Goal: Check status: Check status

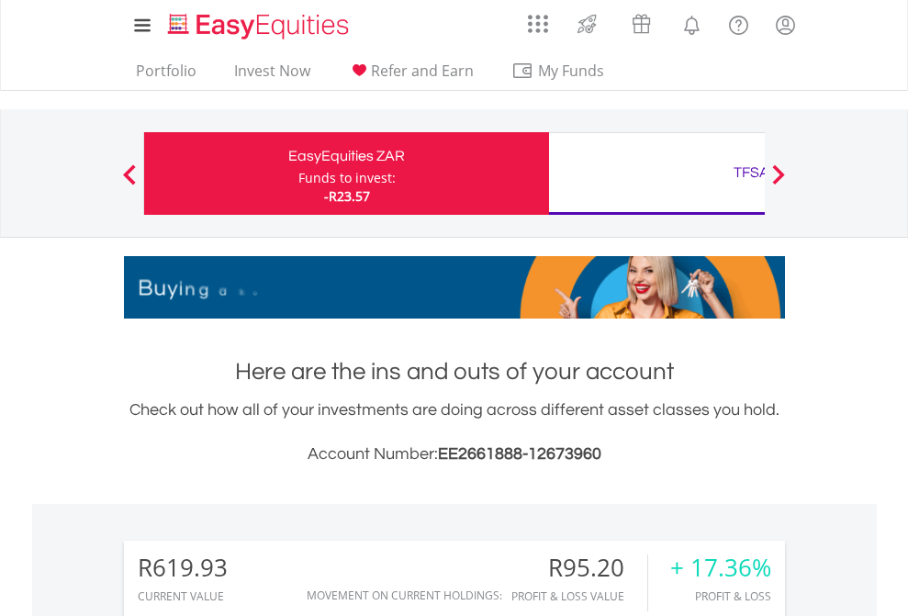
scroll to position [176, 288]
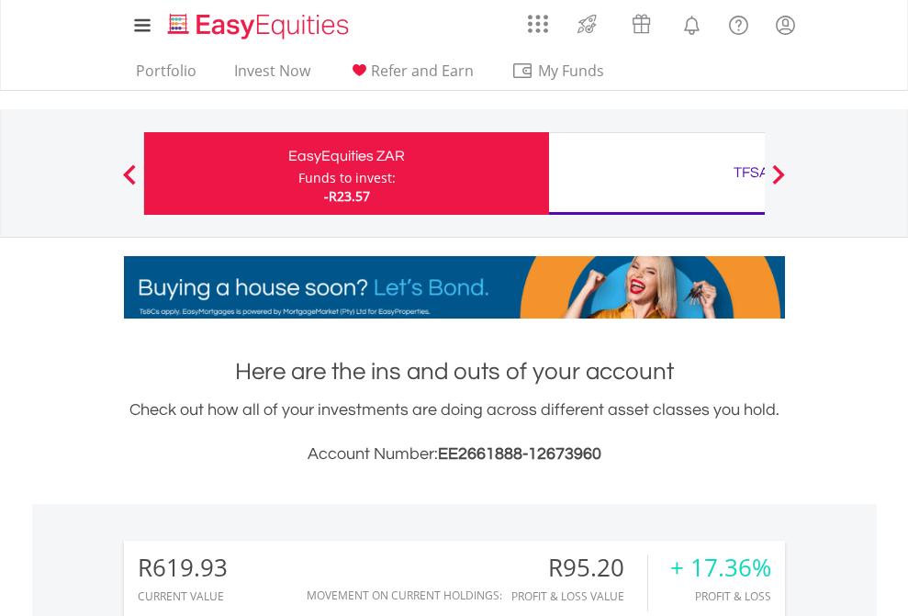
click at [299, 174] on div "Funds to invest:" at bounding box center [347, 178] width 97 height 18
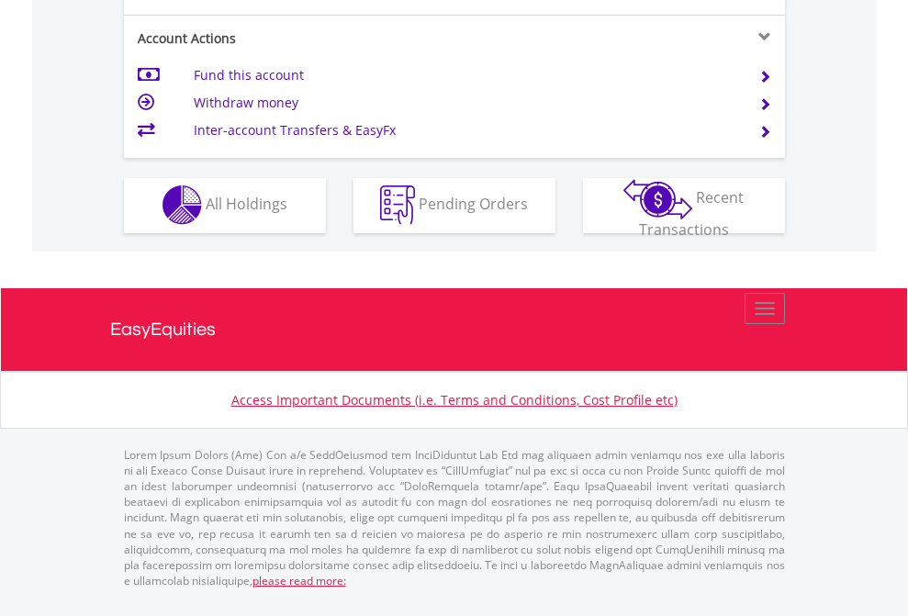
scroll to position [1718, 0]
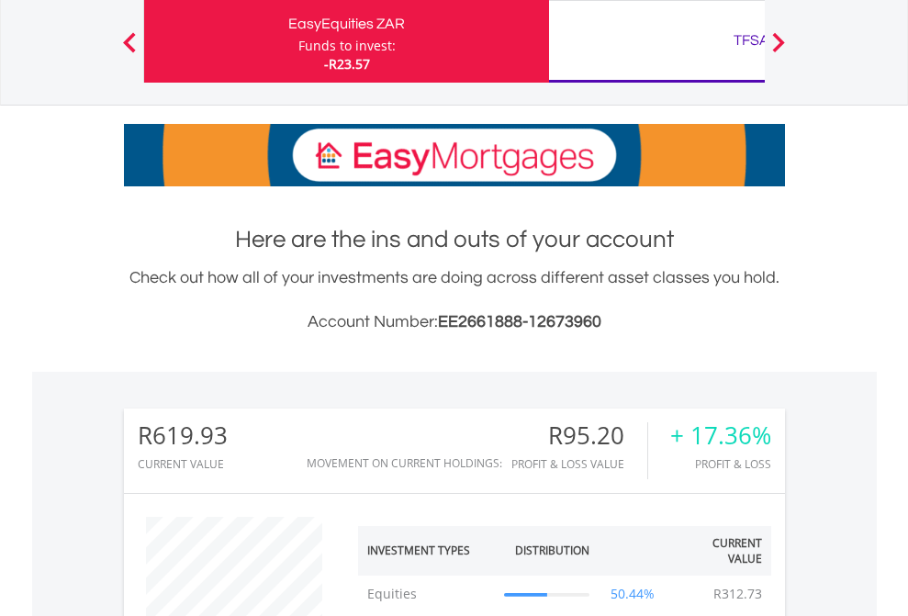
scroll to position [176, 288]
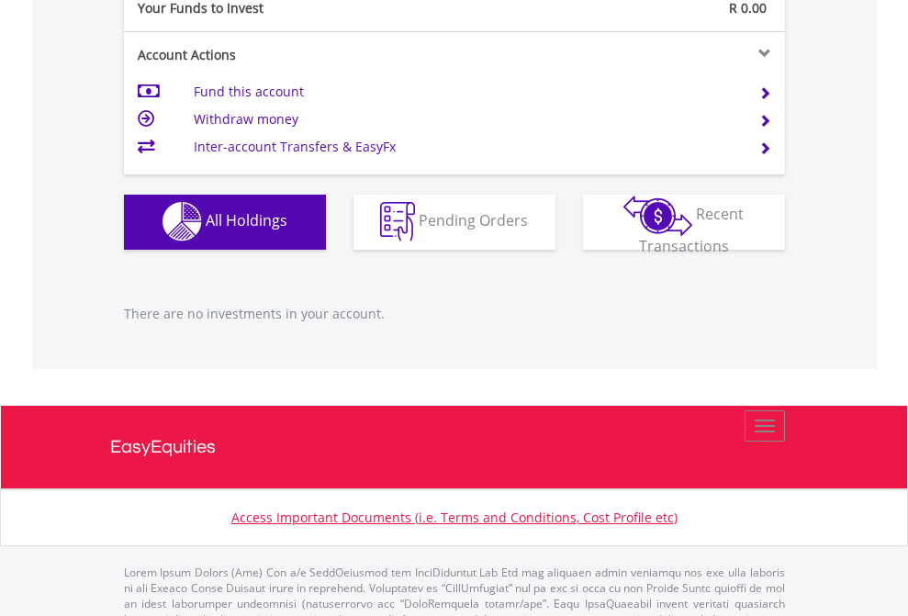
scroll to position [1819, 0]
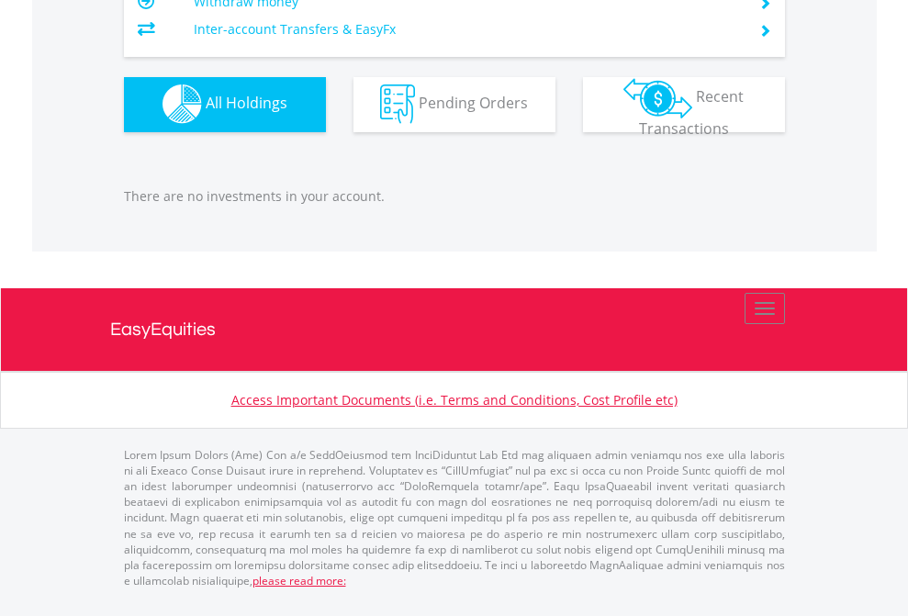
scroll to position [176, 288]
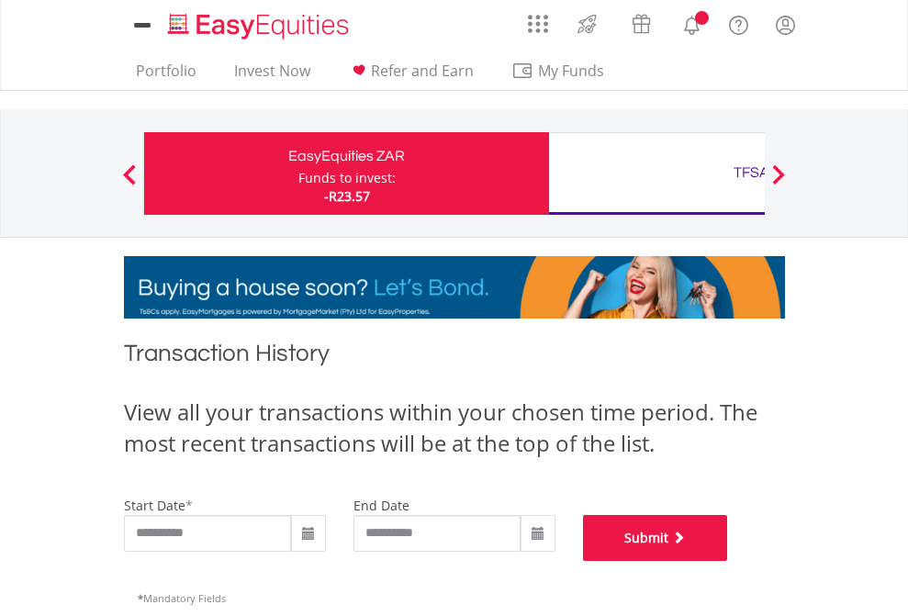
click at [728, 561] on button "Submit" at bounding box center [655, 538] width 145 height 46
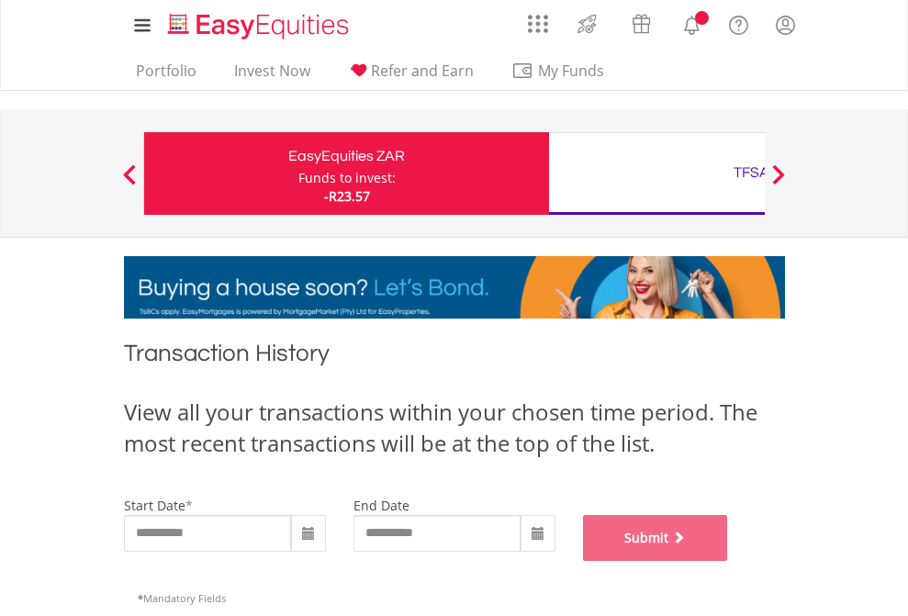
scroll to position [745, 0]
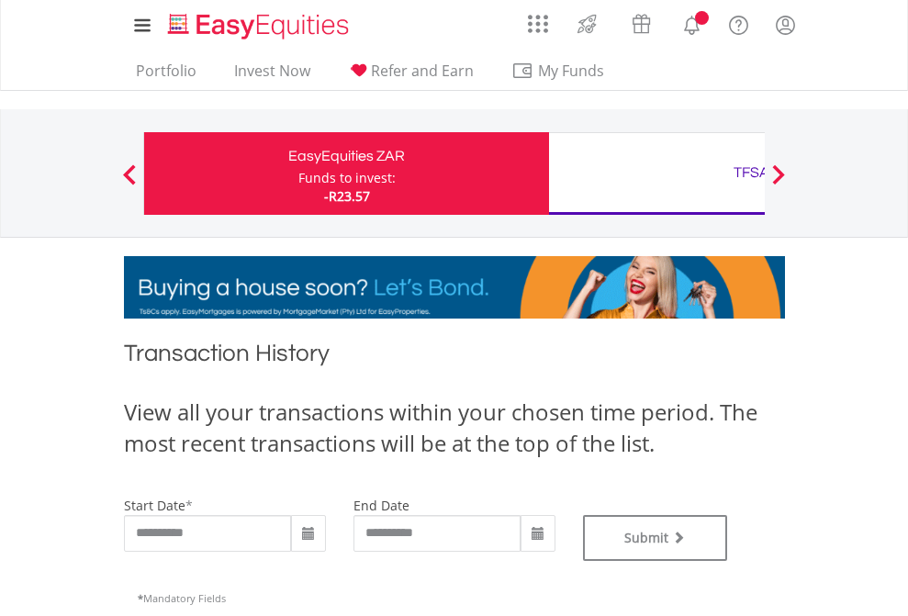
click at [657, 174] on div "TFSA" at bounding box center [751, 173] width 383 height 26
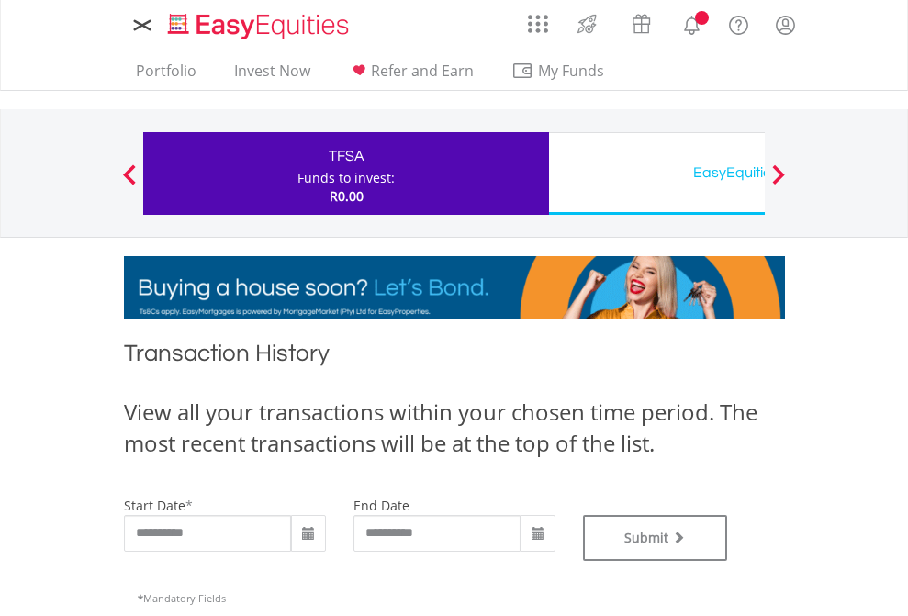
type input "**********"
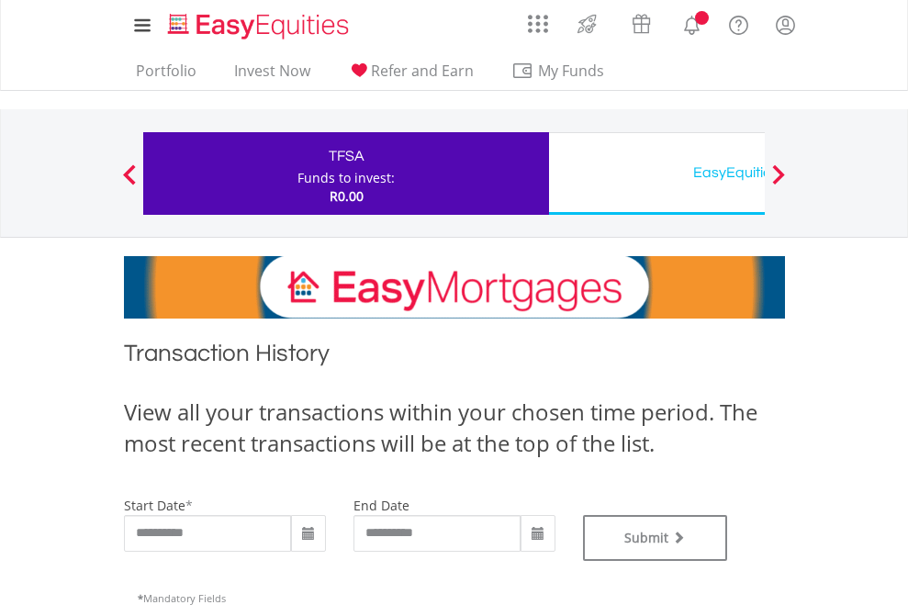
type input "**********"
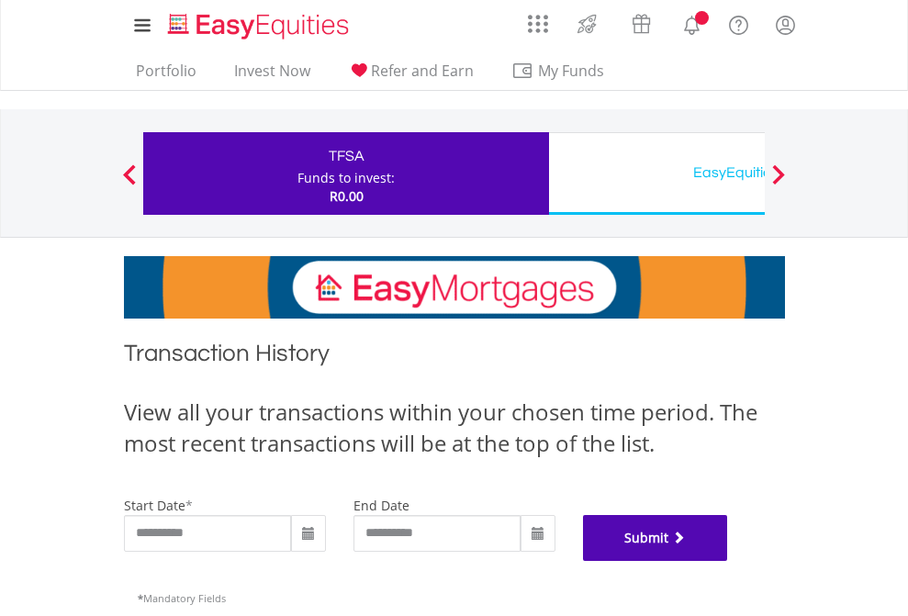
click at [728, 561] on button "Submit" at bounding box center [655, 538] width 145 height 46
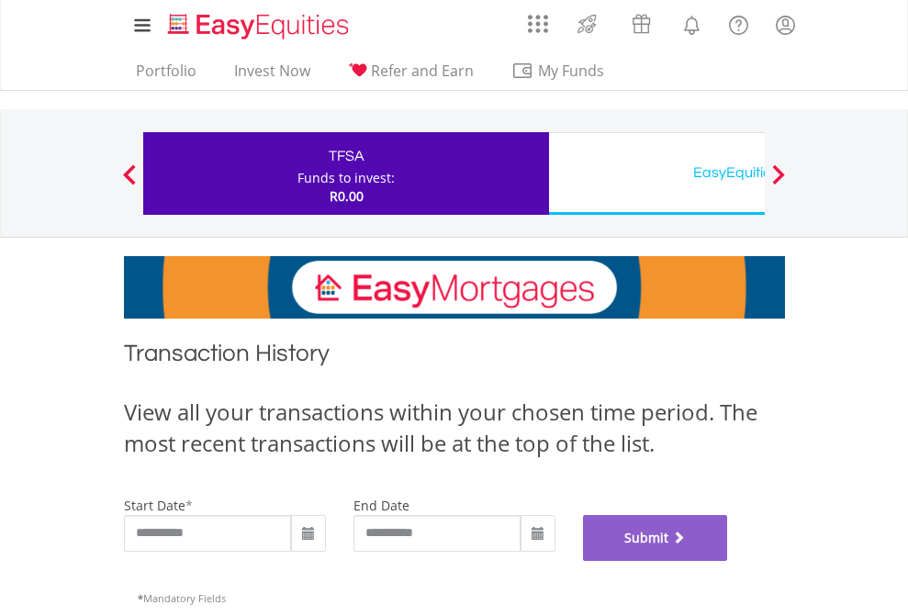
scroll to position [745, 0]
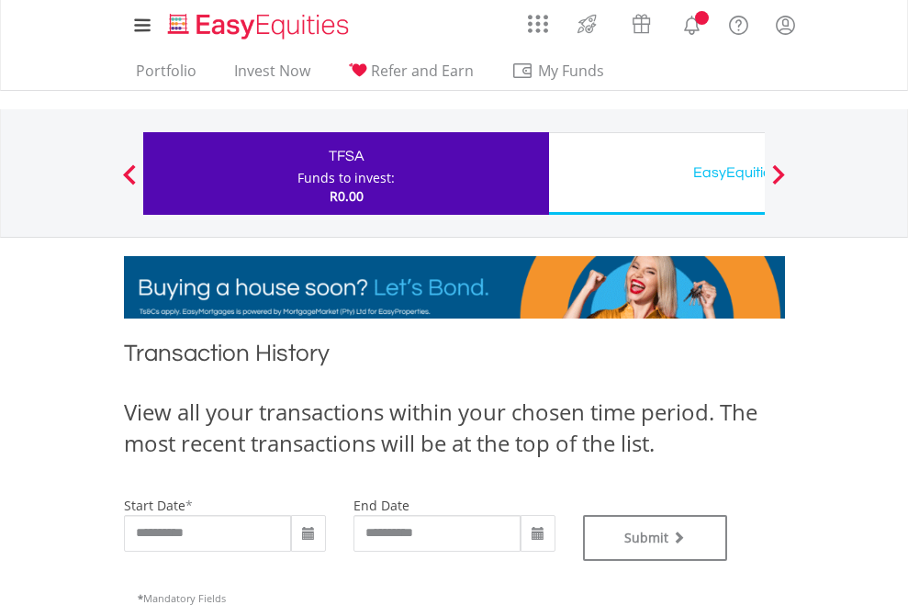
click at [657, 174] on div "EasyEquities USD" at bounding box center [751, 173] width 383 height 26
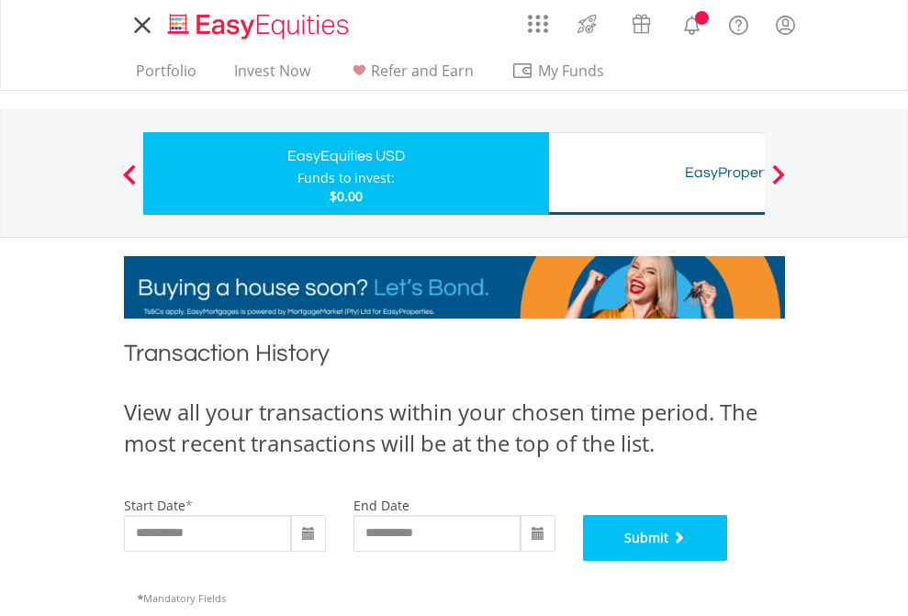
click at [728, 561] on button "Submit" at bounding box center [655, 538] width 145 height 46
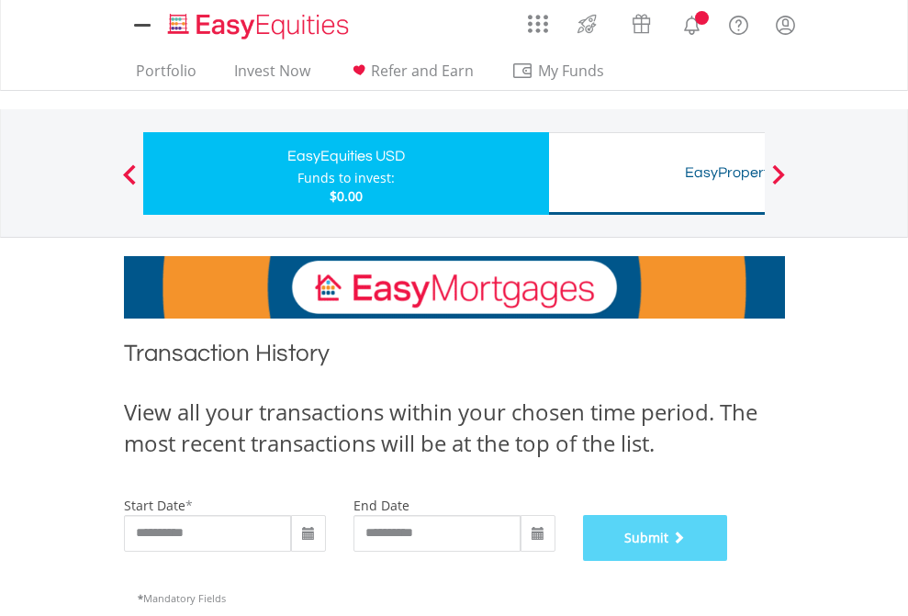
scroll to position [745, 0]
